Goal: Communication & Community: Answer question/provide support

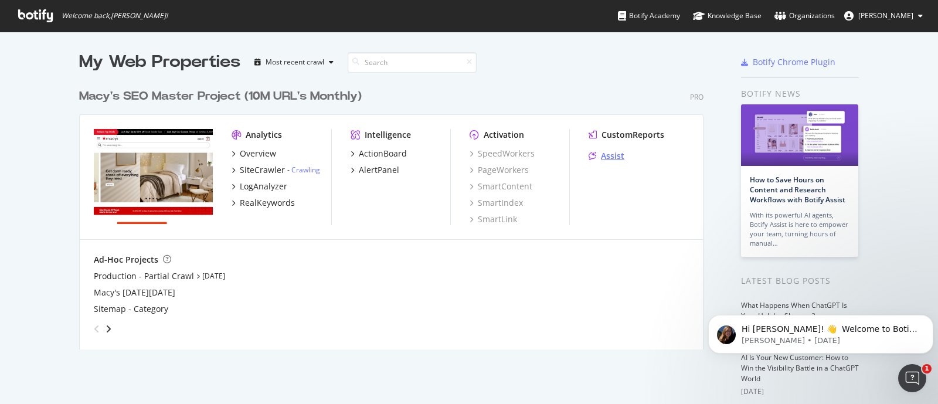
click at [592, 157] on div "Assist" at bounding box center [607, 156] width 36 height 12
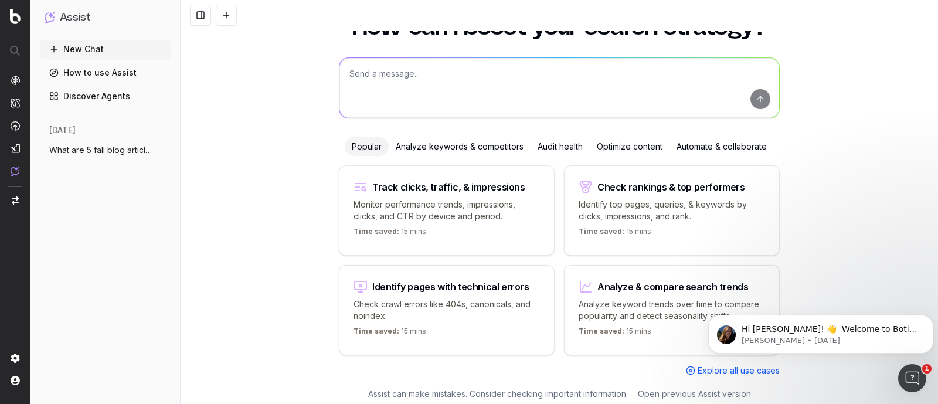
click at [125, 147] on span "What are 5 fall blog articles that cover" at bounding box center [100, 150] width 103 height 12
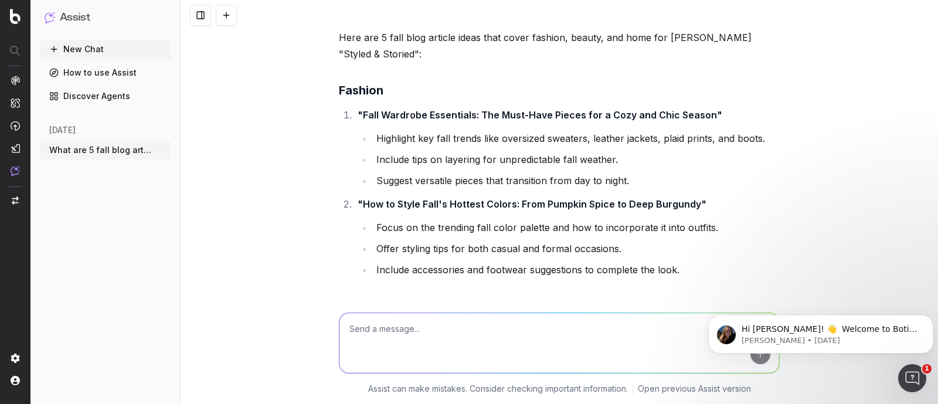
click at [385, 332] on textarea at bounding box center [560, 343] width 440 height 60
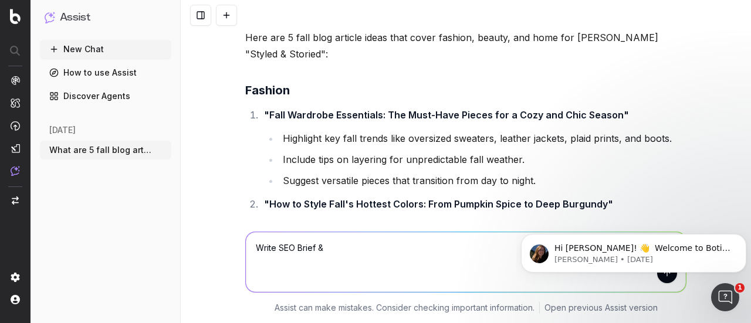
scroll to position [46, 0]
click at [744, 238] on icon "Dismiss notification" at bounding box center [743, 237] width 6 height 6
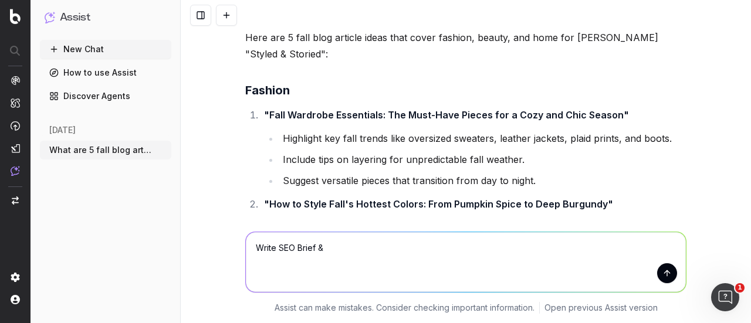
click at [365, 248] on textarea "Write SEO Brief &" at bounding box center [466, 262] width 440 height 60
paste textarea "Cozy Up This Fall: Stylish Bedding to Keep You Warm"
type textarea "Write SEO Brief & SEO Blog Article: Cozy Up This Fall: Stylish Bedding to Keep …"
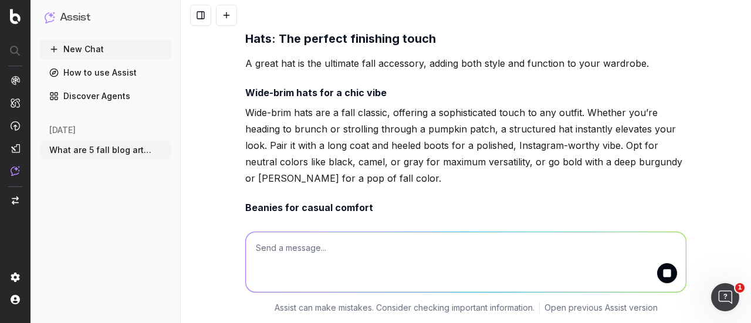
scroll to position [51512, 0]
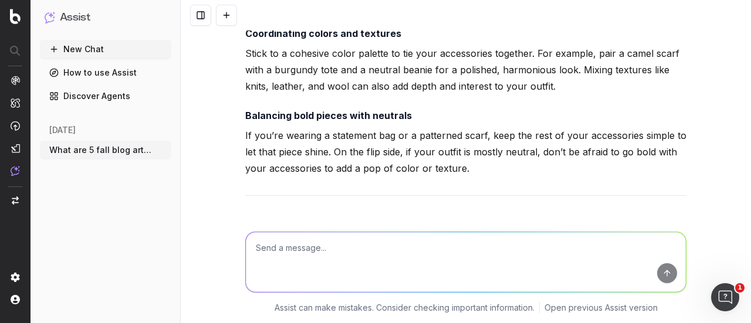
drag, startPoint x: 243, startPoint y: 139, endPoint x: 489, endPoint y: 203, distance: 254.5
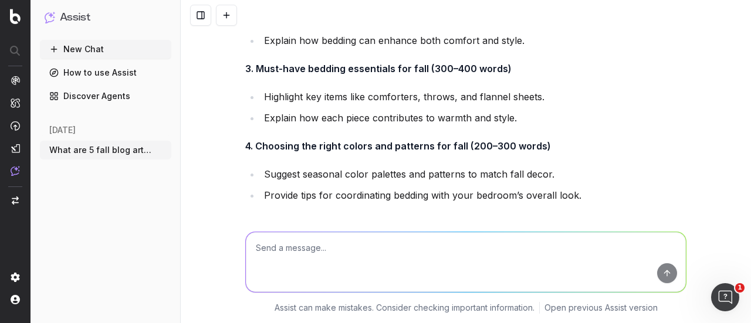
scroll to position [53565, 0]
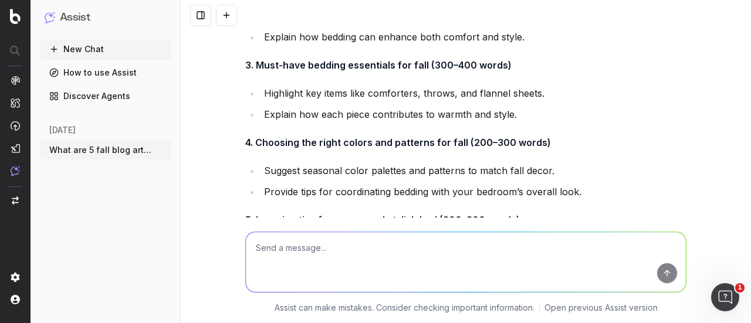
drag, startPoint x: 489, startPoint y: 203, endPoint x: 441, endPoint y: 184, distance: 51.8
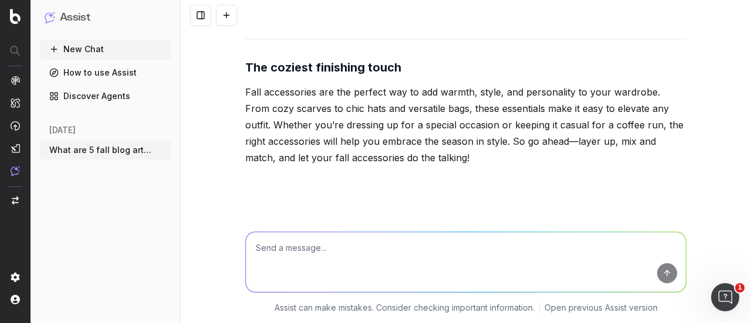
scroll to position [51624, 0]
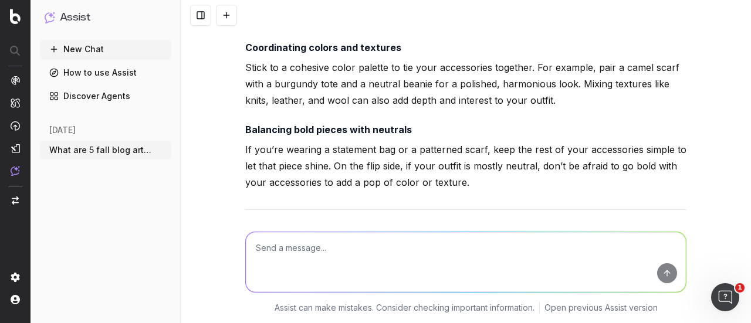
drag, startPoint x: 641, startPoint y: 175, endPoint x: 226, endPoint y: 145, distance: 415.8
click at [226, 145] on div "What are 5 fall blog articles that cover fashion, beauty and home for Macy's St…" at bounding box center [466, 161] width 570 height 323
copy div "Meta Title Cozy Up This Fall: Stylish Bedding to Keep You Warm Meta Description…"
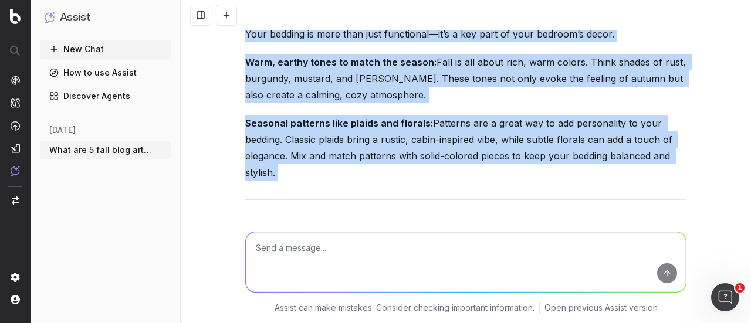
scroll to position [55153, 0]
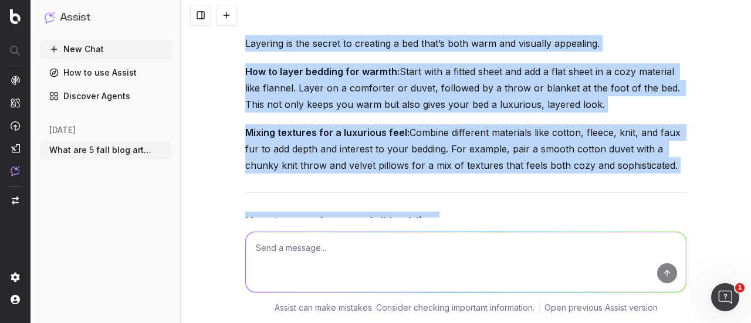
drag, startPoint x: 260, startPoint y: 91, endPoint x: 468, endPoint y: 89, distance: 208.2
copy div "Lore Ip Dolo Sita: Consect Adipisc el Sedd Eiu Temp In utl etdoloremagn aliq en…"
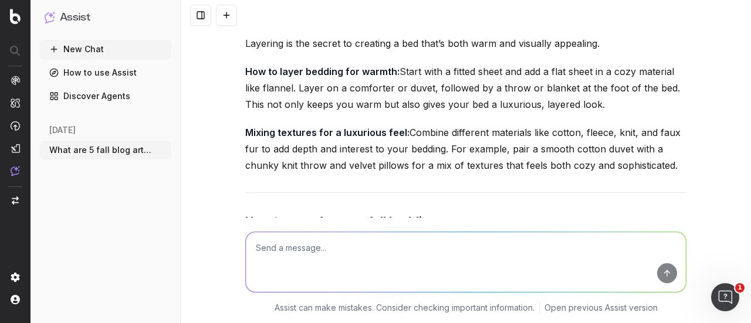
click at [332, 248] on textarea at bounding box center [466, 262] width 440 height 60
click at [250, 245] on textarea "Write in a friendly, breezy tone" at bounding box center [466, 262] width 440 height 60
type textarea "Expand intros to each H2 and Write in a friendly, breezy tone"
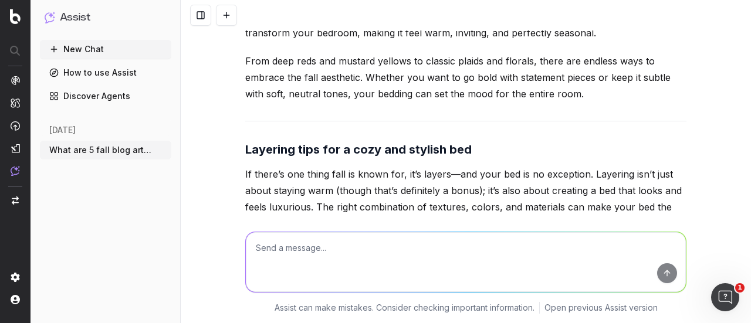
scroll to position [56460, 0]
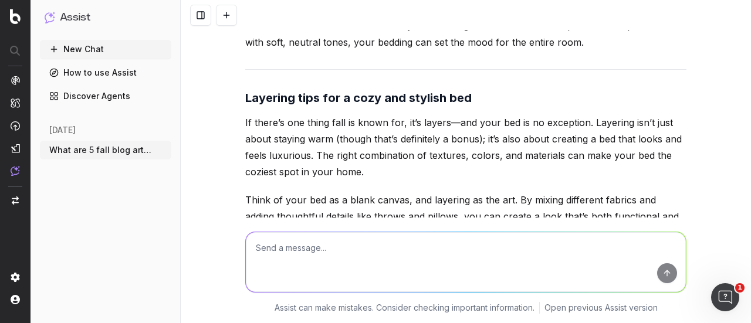
click at [310, 270] on textarea at bounding box center [466, 262] width 440 height 60
type textarea "remove internal link recommendations"
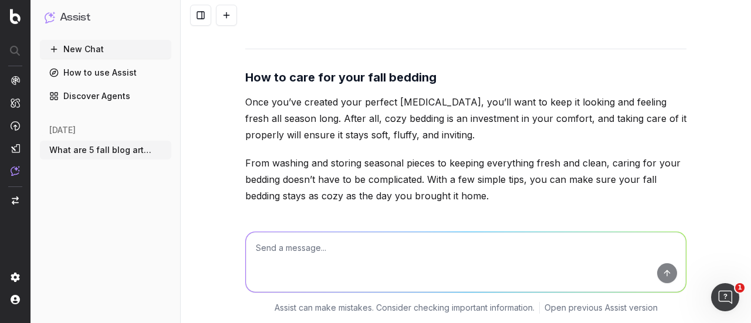
scroll to position [56745, 0]
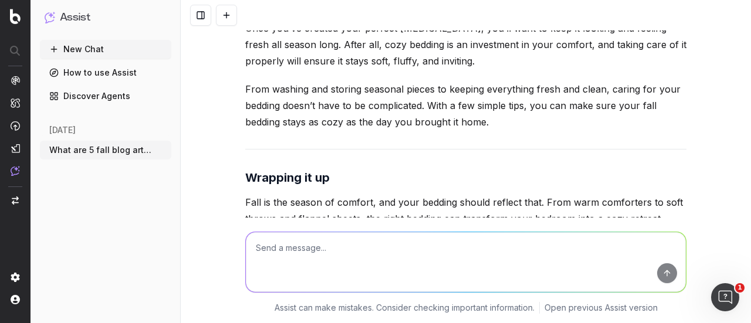
drag, startPoint x: 243, startPoint y: 41, endPoint x: 289, endPoint y: 165, distance: 131.7
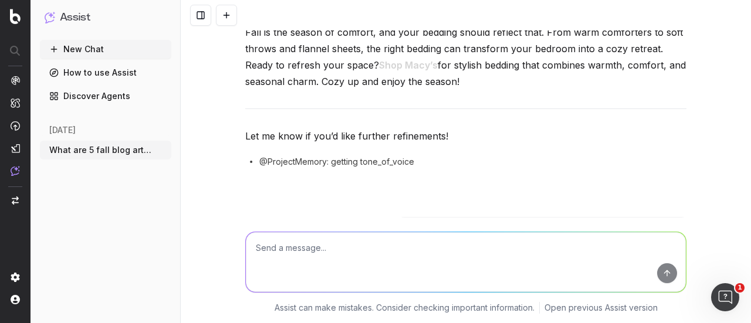
scroll to position [55570, 0]
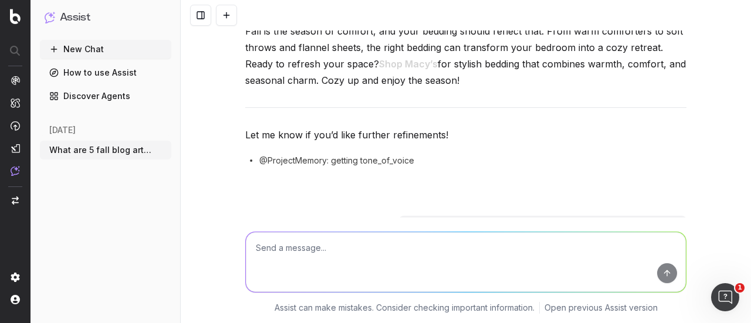
click at [293, 266] on textarea at bounding box center [466, 262] width 440 height 60
type textarea "re-implement H3s"
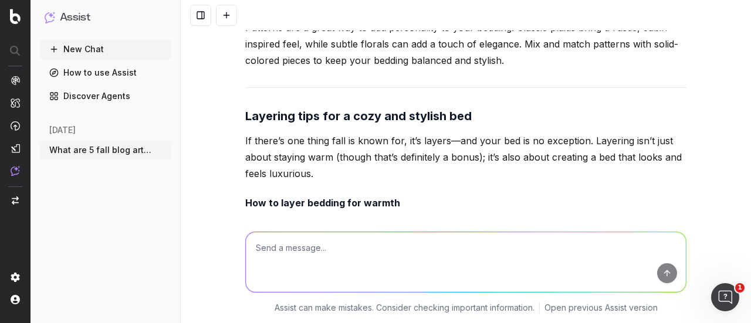
scroll to position [59650, 0]
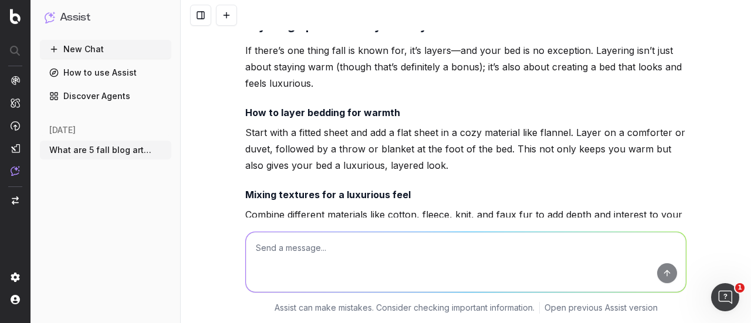
click at [313, 270] on textarea at bounding box center [466, 262] width 440 height 60
type textarea "expand sections"
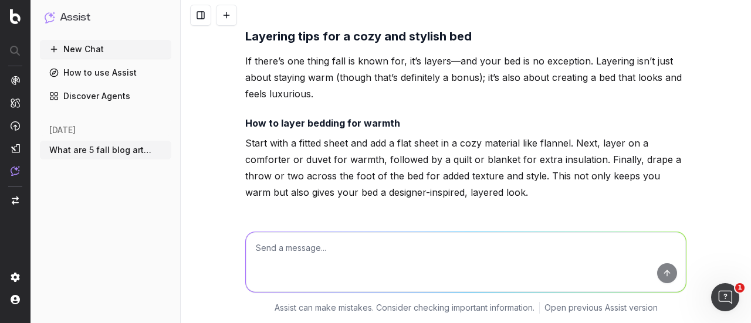
scroll to position [61733, 0]
type textarea "Friendlier tone"
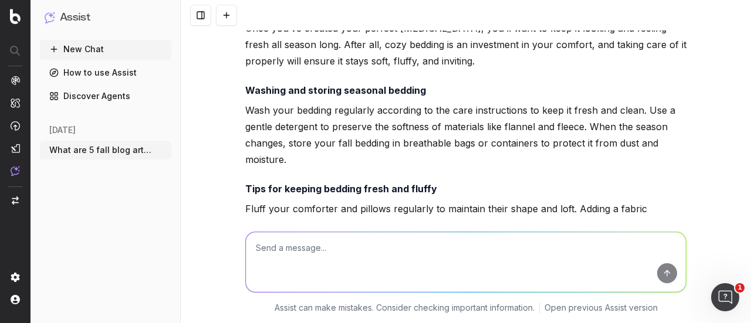
scroll to position [62093, 0]
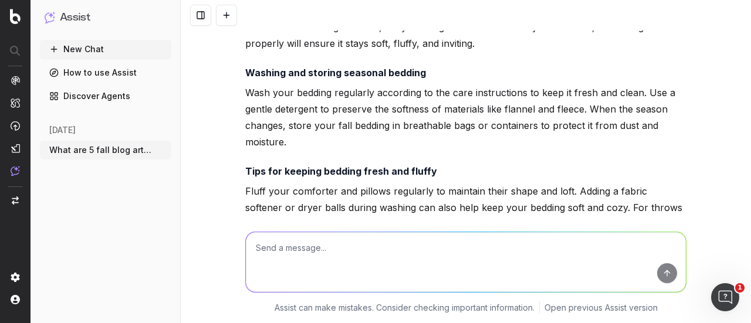
drag, startPoint x: 243, startPoint y: 58, endPoint x: 429, endPoint y: 191, distance: 228.8
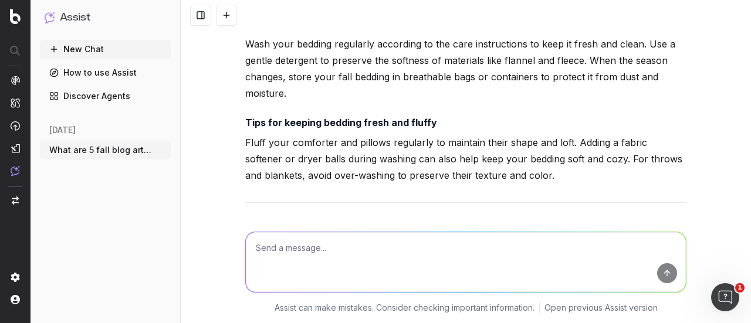
scroll to position [62115, 0]
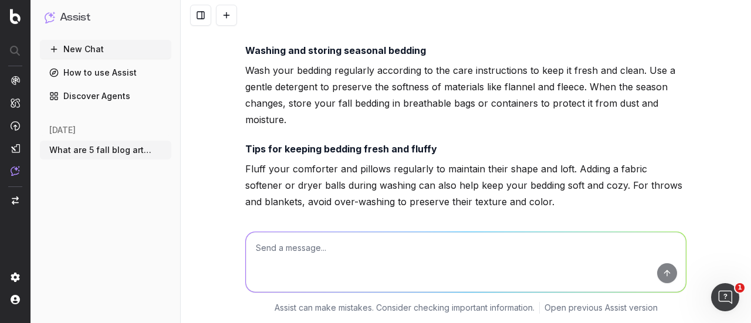
drag, startPoint x: 663, startPoint y: 92, endPoint x: 244, endPoint y: 39, distance: 422.1
copy div "Lore Ip Dolo Sita: Consect Adipisc el Sedd Eiu Temp In utl etd magna aliqu eni …"
click at [276, 262] on textarea at bounding box center [466, 262] width 440 height 60
paste textarea "• All titles and section header are sentence case • Try to be mindful of repeti…"
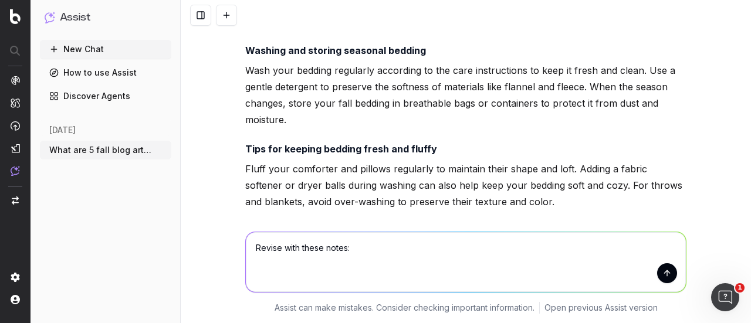
type textarea "Revise with these notes: • All titles and section header are sentence case • Tr…"
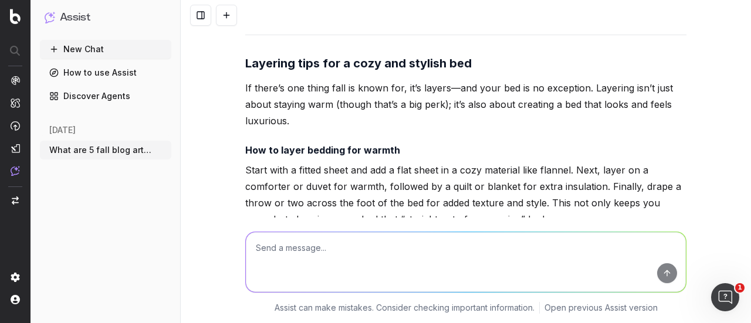
scroll to position [63787, 0]
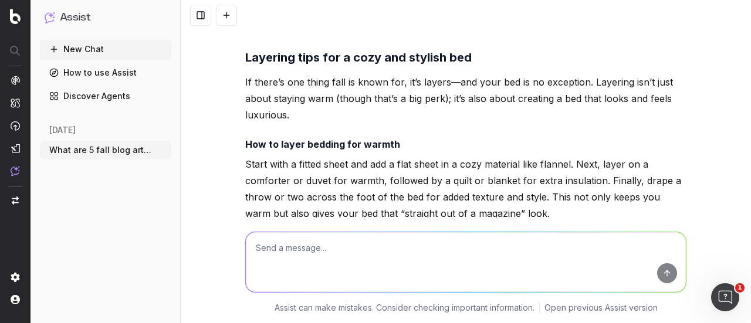
click at [296, 247] on textarea at bounding box center [466, 262] width 440 height 60
paste textarea "Why fall is the perfect time to refresh your bedding Fall is all about comfort—…"
type textarea "revise and make one section: Why fall is the perfect time to refresh your beddi…"
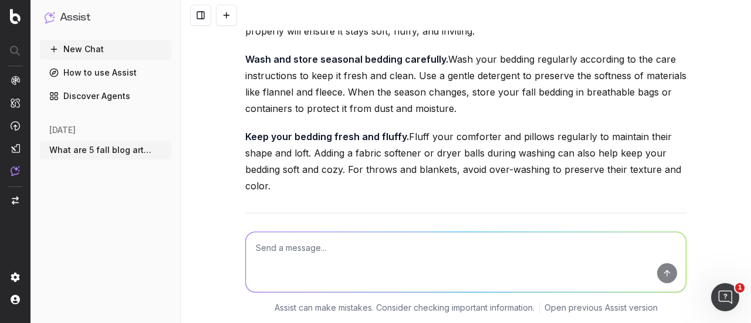
scroll to position [66182, 0]
drag, startPoint x: 340, startPoint y: 215, endPoint x: 244, endPoint y: 86, distance: 161.4
drag, startPoint x: 255, startPoint y: 53, endPoint x: 357, endPoint y: 209, distance: 186.9
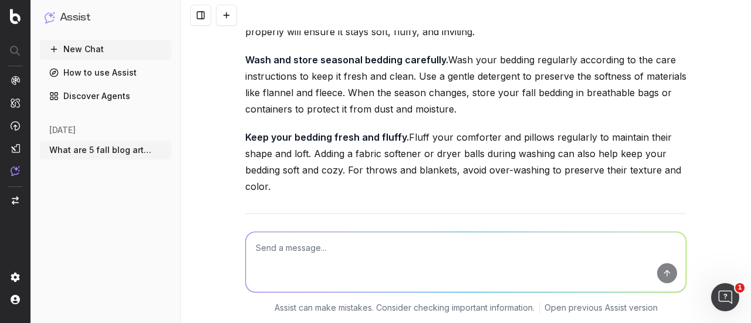
copy div "Why fall is the perfect time to refresh your bedding Fall is the season of comf…"
click at [330, 250] on textarea at bounding box center [466, 262] width 440 height 60
paste textarea "Wrapping it up Fall is the season of comfort, and your bedding should reflect t…"
type textarea "provide alternative headers: Wrapping it up Fall is the season of comfort, and …"
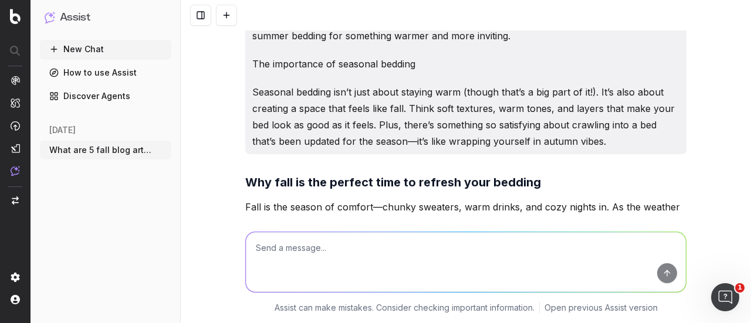
scroll to position [66668, 0]
drag, startPoint x: 399, startPoint y: 116, endPoint x: 260, endPoint y: 109, distance: 138.6
copy li "Wrap yourself in autumn vibes"
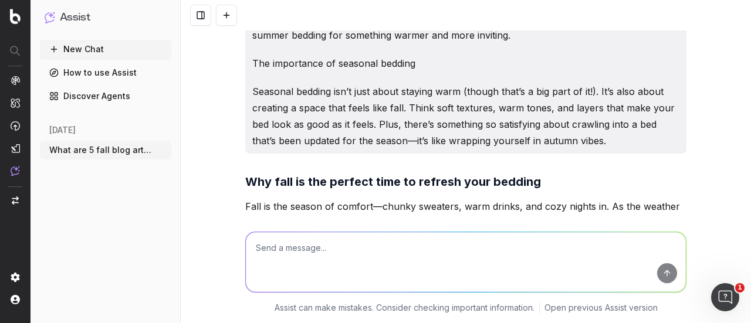
drag, startPoint x: 385, startPoint y: 164, endPoint x: 264, endPoint y: 155, distance: 121.1
copy li "The ultimate fall sanctuary"
